Goal: Transaction & Acquisition: Purchase product/service

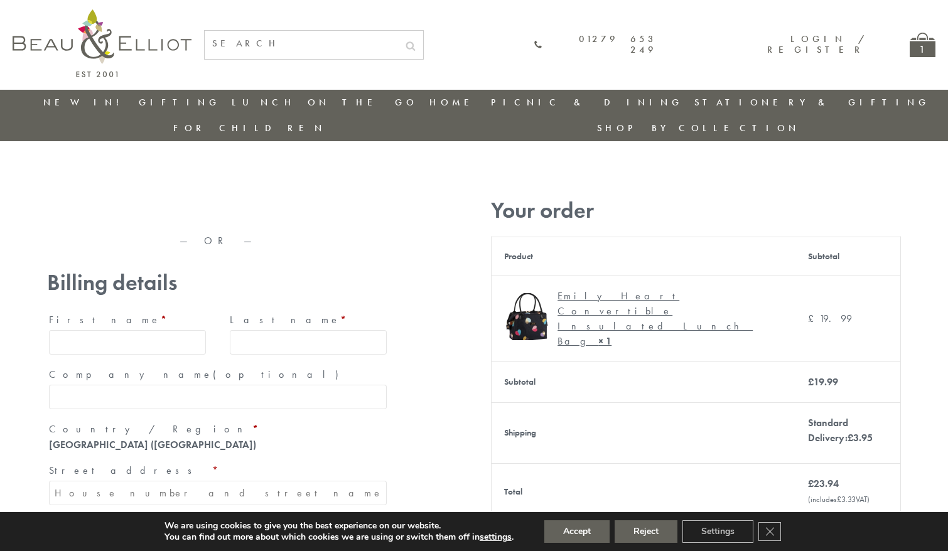
type input "maria33@yahoo.com"
type input "Maria"
type input "Williams"
type input "23, Scottsdale, Happytown"
type input "London"
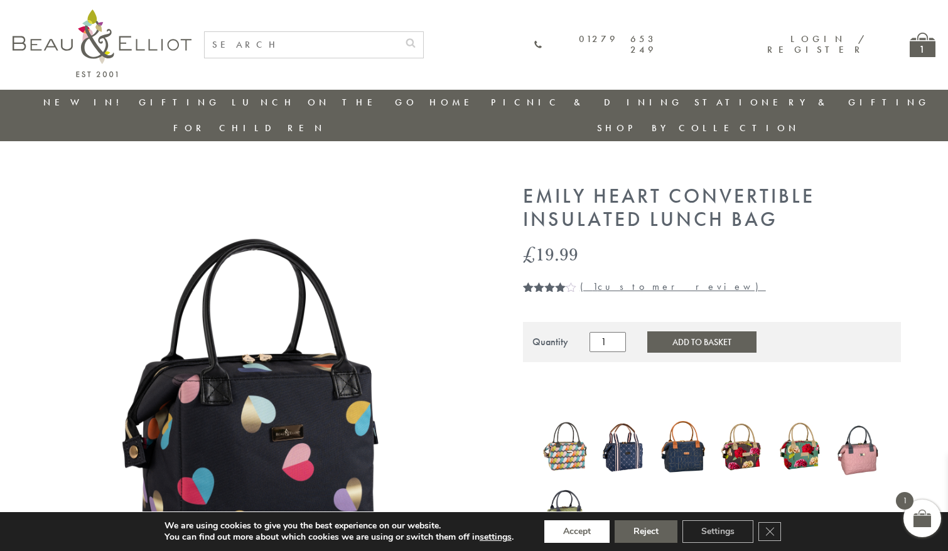
click at [578, 532] on button "Accept" at bounding box center [577, 532] width 65 height 23
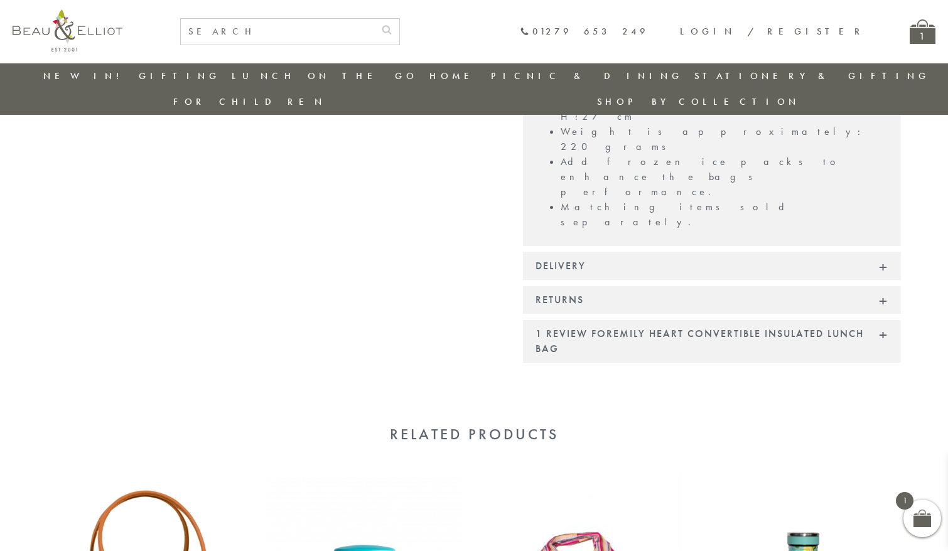
scroll to position [1082, 0]
